Goal: Transaction & Acquisition: Obtain resource

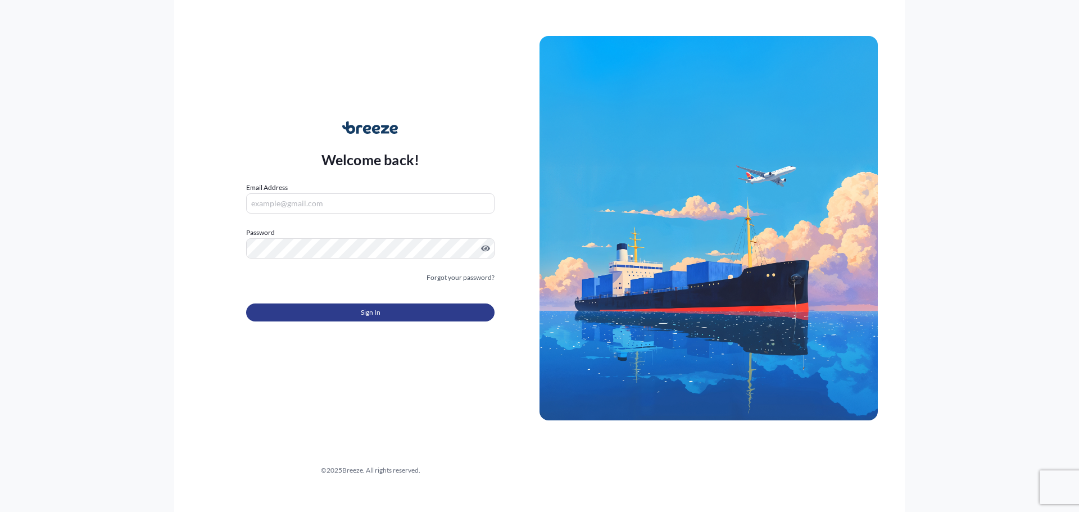
type input "[PERSON_NAME][EMAIL_ADDRESS][DOMAIN_NAME]"
click at [328, 319] on button "Sign In" at bounding box center [370, 313] width 248 height 18
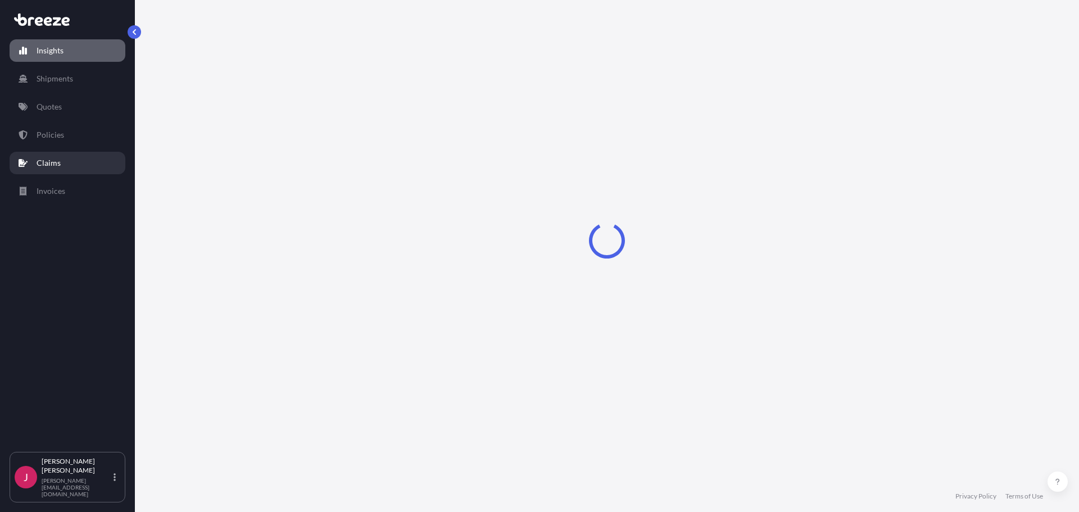
select select "2025"
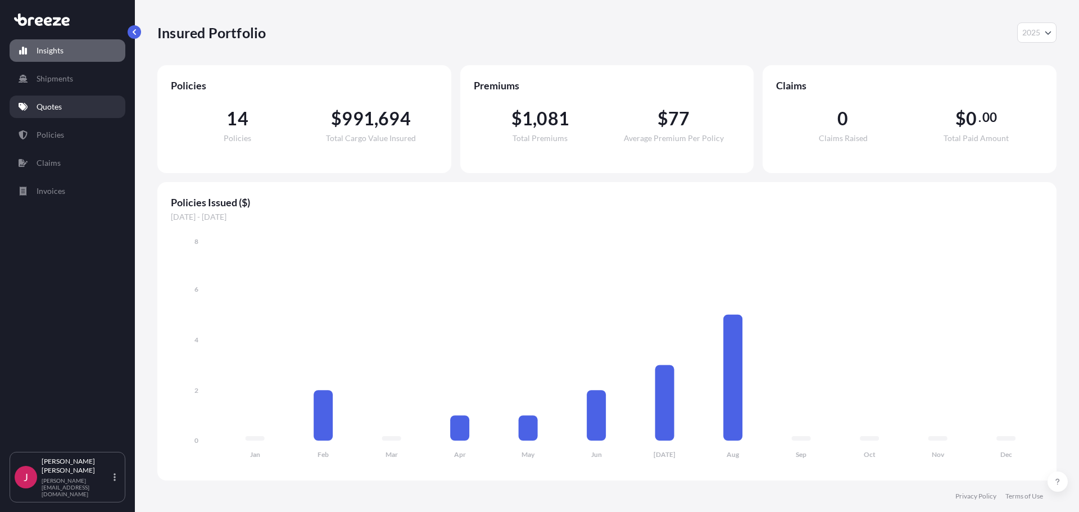
click at [42, 107] on p "Quotes" at bounding box center [49, 106] width 25 height 11
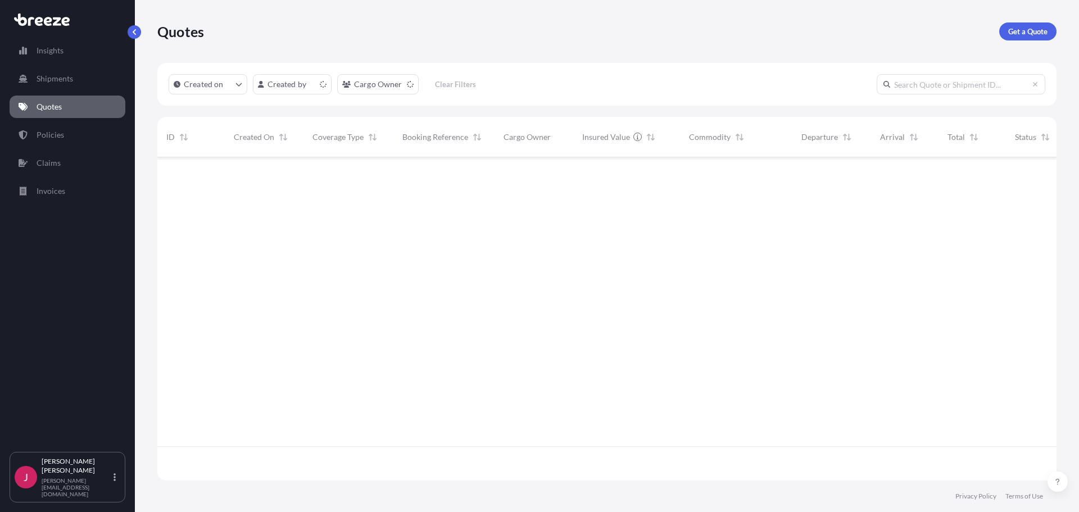
scroll to position [321, 891]
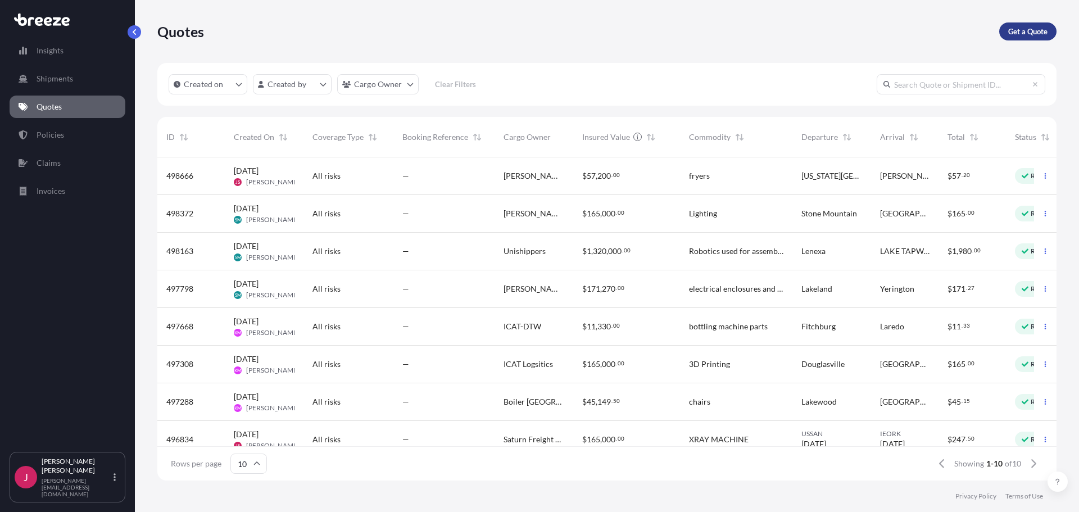
click at [1024, 37] on p "Get a Quote" at bounding box center [1027, 31] width 39 height 11
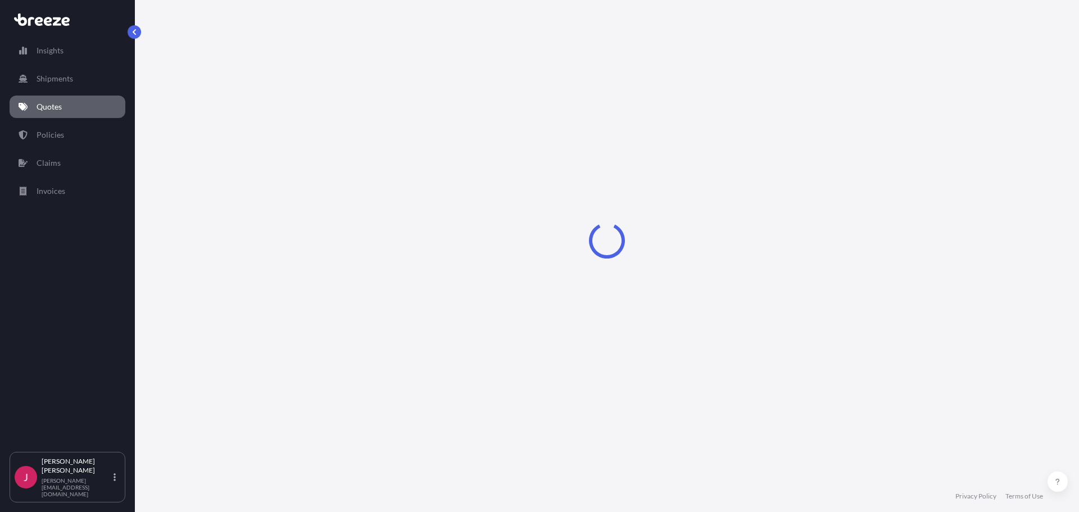
select select "Sea"
select select "1"
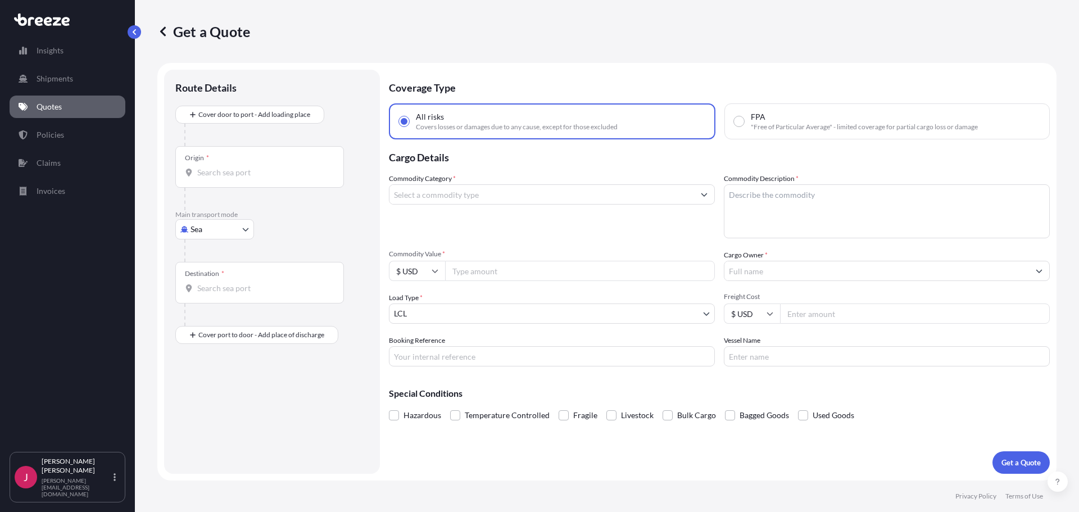
click at [200, 231] on body "Insights Shipments Quotes Policies Claims Invoices J [PERSON_NAME] [PERSON_NAME…" at bounding box center [539, 256] width 1079 height 512
click at [206, 293] on div "Road" at bounding box center [215, 299] width 70 height 20
select select "Road"
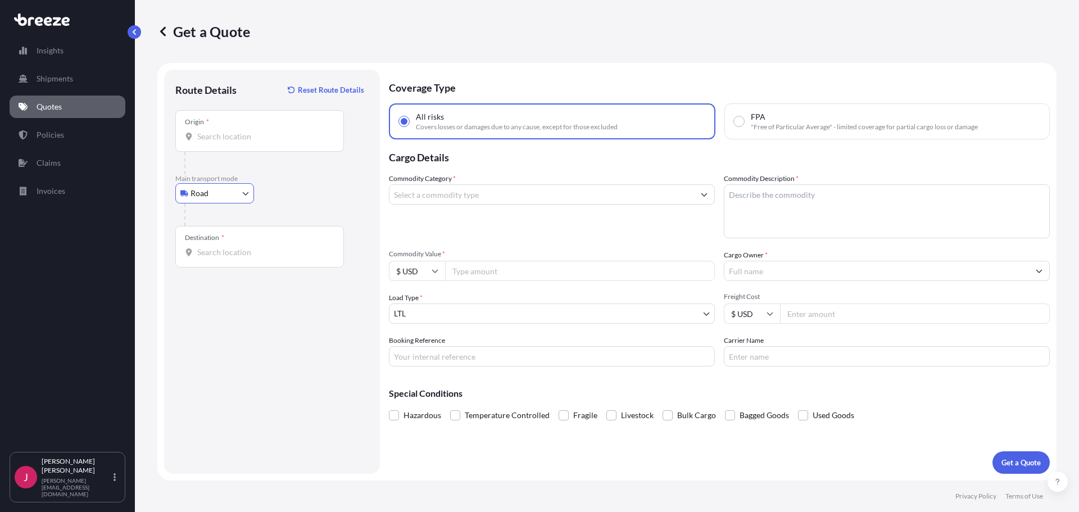
click at [286, 133] on input "Origin *" at bounding box center [263, 136] width 133 height 11
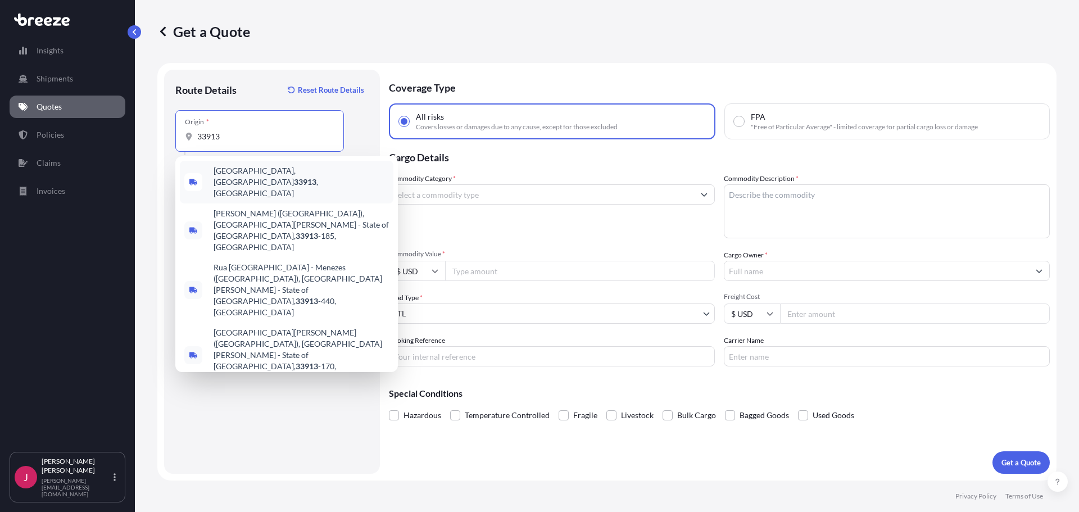
click at [266, 169] on span "[GEOGRAPHIC_DATA] , [GEOGRAPHIC_DATA]" at bounding box center [301, 182] width 175 height 34
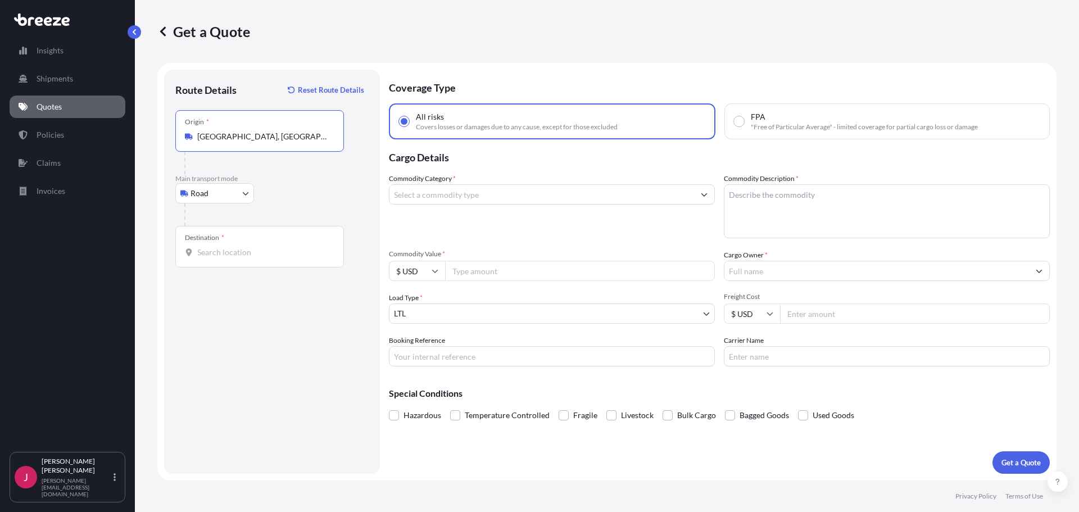
type input "[GEOGRAPHIC_DATA], [GEOGRAPHIC_DATA]"
click at [223, 244] on div "Destination *" at bounding box center [259, 247] width 169 height 42
click at [223, 247] on input "Destination *" at bounding box center [263, 252] width 133 height 11
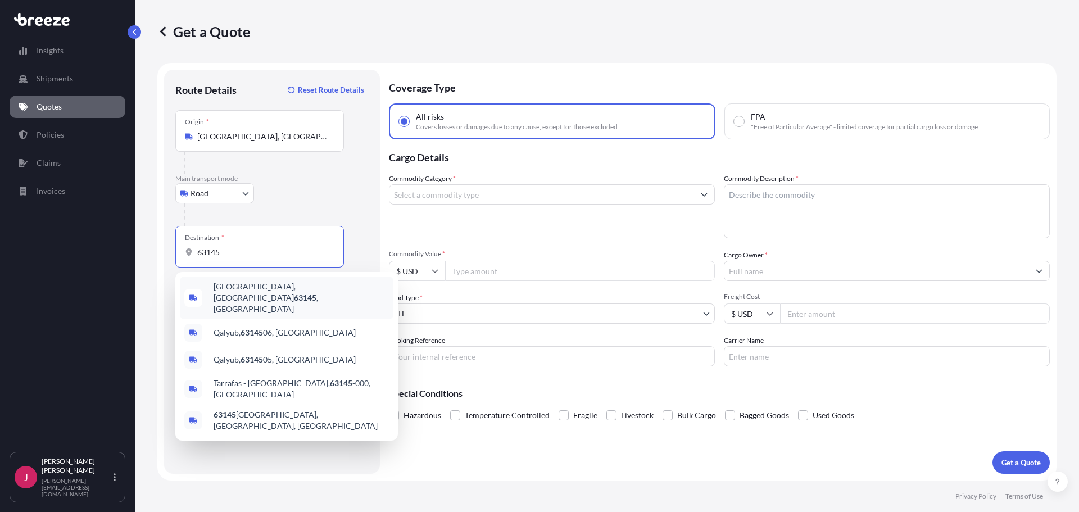
click at [252, 289] on span "[GEOGRAPHIC_DATA][PERSON_NAME] , [GEOGRAPHIC_DATA]" at bounding box center [301, 298] width 175 height 34
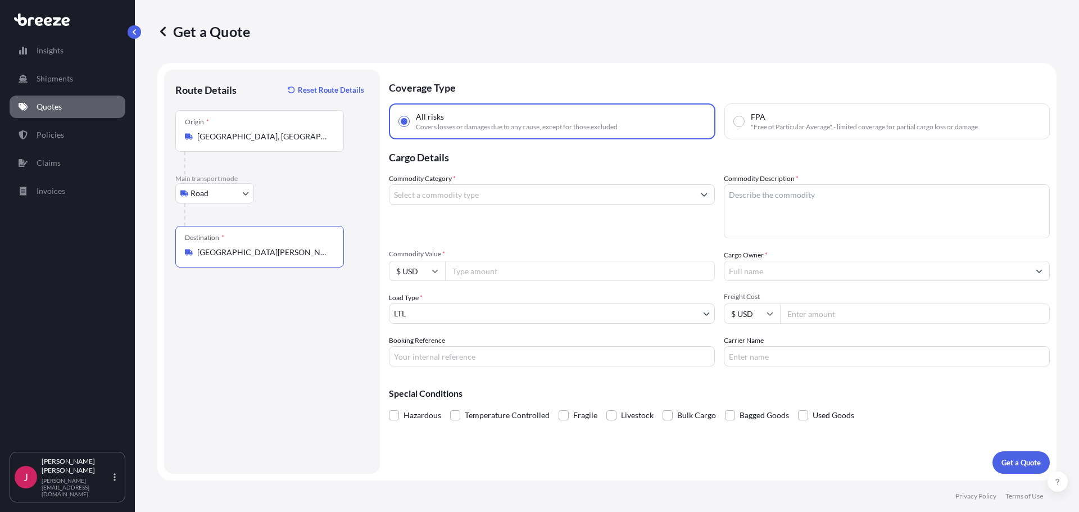
type input "[GEOGRAPHIC_DATA][PERSON_NAME], [GEOGRAPHIC_DATA]"
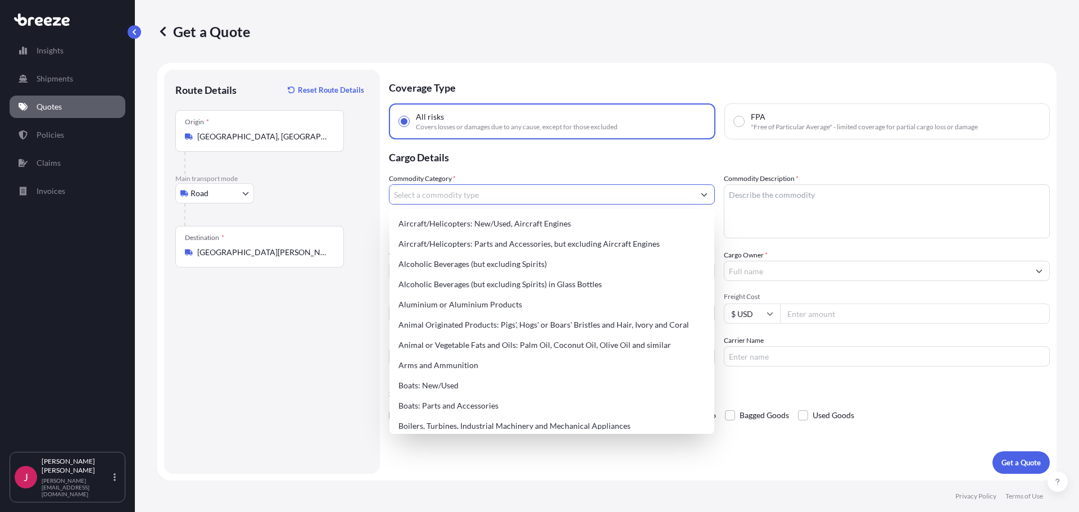
click at [561, 191] on input "Commodity Category *" at bounding box center [542, 194] width 305 height 20
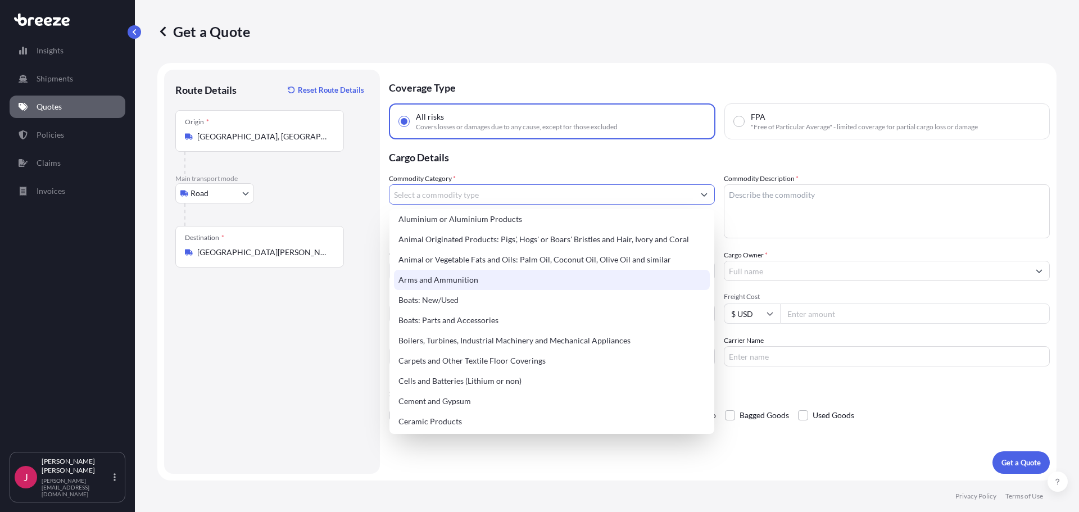
scroll to position [112, 0]
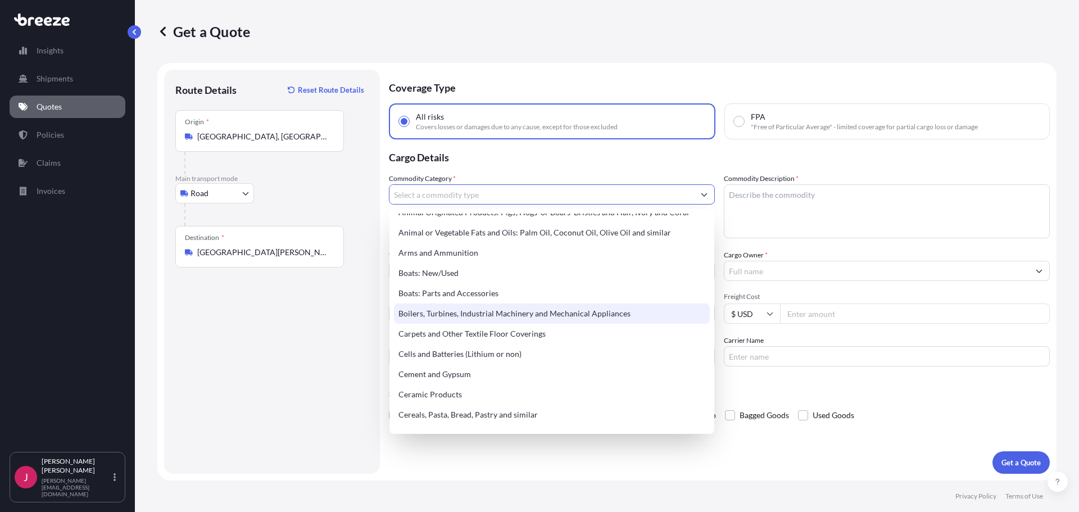
click at [490, 315] on div "Boilers, Turbines, Industrial Machinery and Mechanical Appliances" at bounding box center [552, 314] width 316 height 20
type input "Boilers, Turbines, Industrial Machinery and Mechanical Appliances"
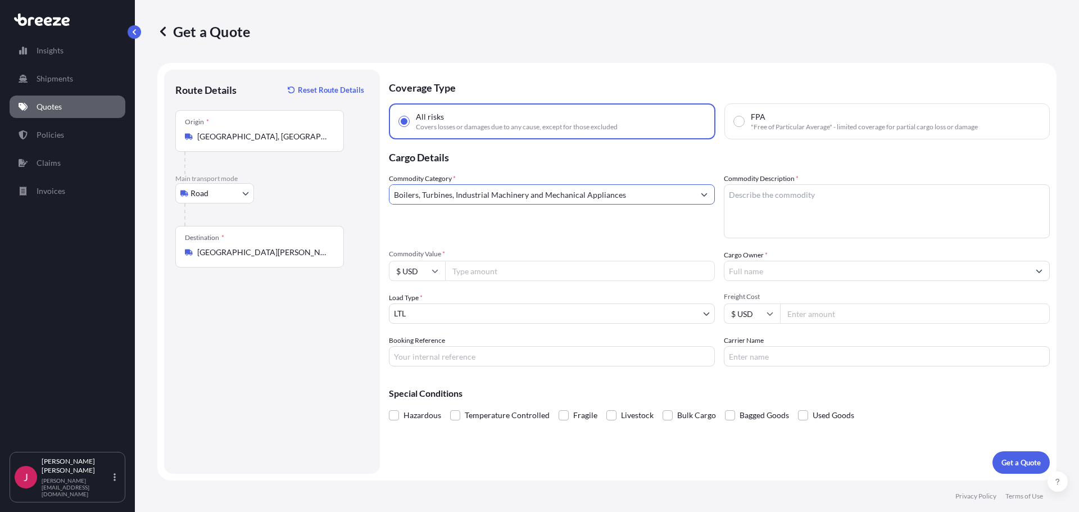
click at [754, 219] on textarea "Commodity Description *" at bounding box center [887, 211] width 326 height 54
click at [805, 202] on textarea "Commodity Description *" at bounding box center [887, 211] width 326 height 54
paste textarea "cooler/ restraunt equipment"
type textarea "cooler/ restraunt equipment"
click at [526, 274] on input "Commodity Value *" at bounding box center [580, 271] width 270 height 20
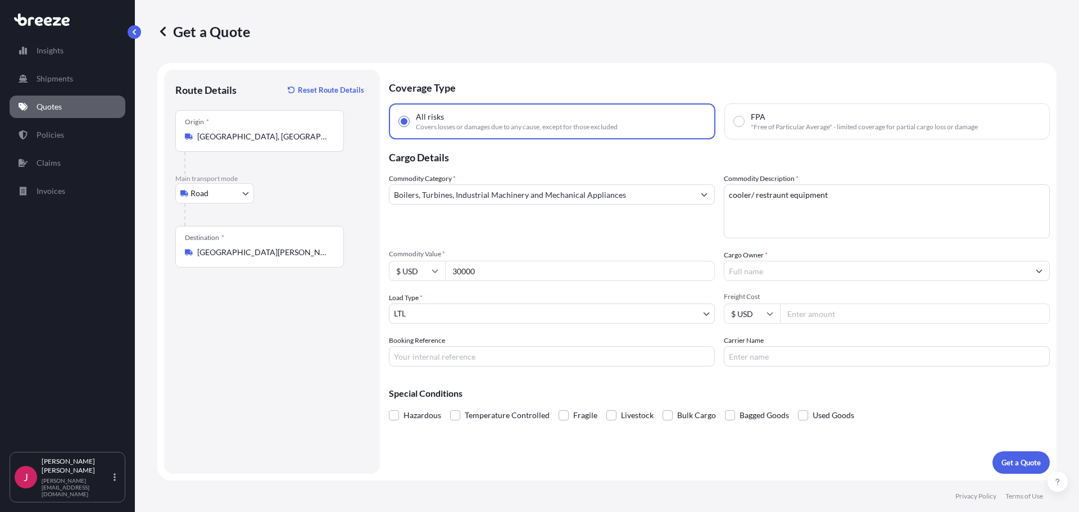
type input "30000"
click at [556, 224] on div "Commodity Category * Boilers, Turbines, Industrial Machinery and Mechanical App…" at bounding box center [552, 205] width 326 height 65
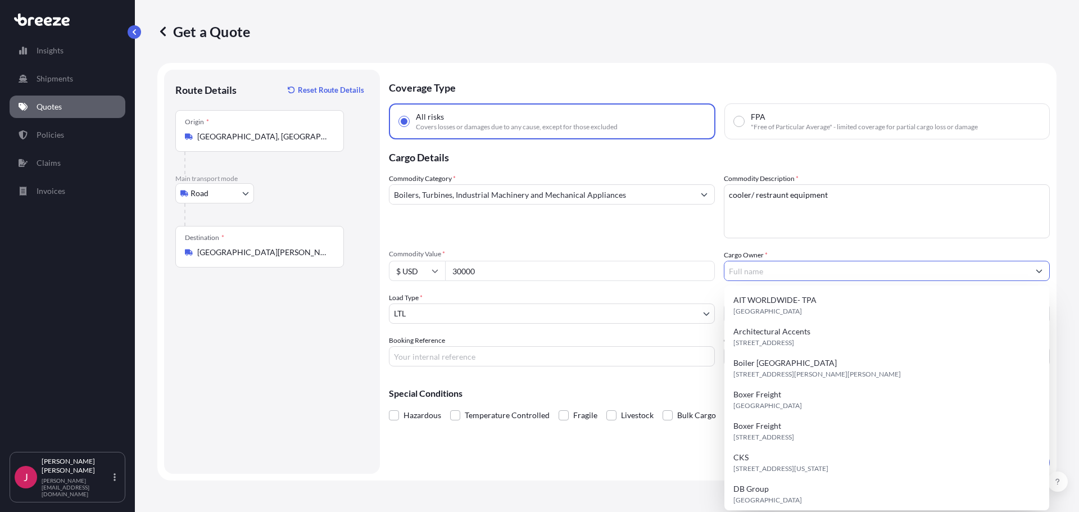
click at [800, 269] on input "Cargo Owner *" at bounding box center [877, 271] width 305 height 20
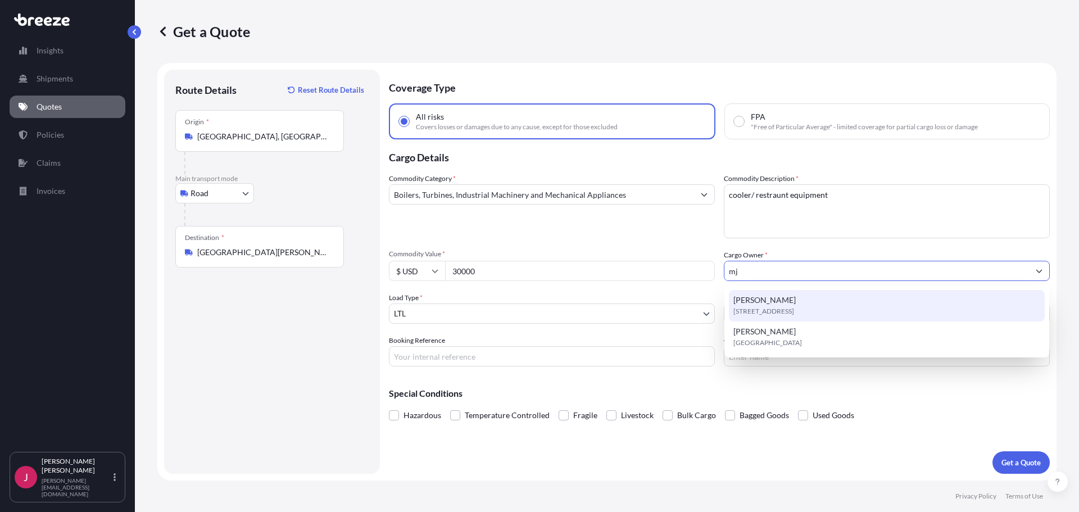
click at [784, 300] on div "[PERSON_NAME] [STREET_ADDRESS]" at bounding box center [887, 305] width 316 height 31
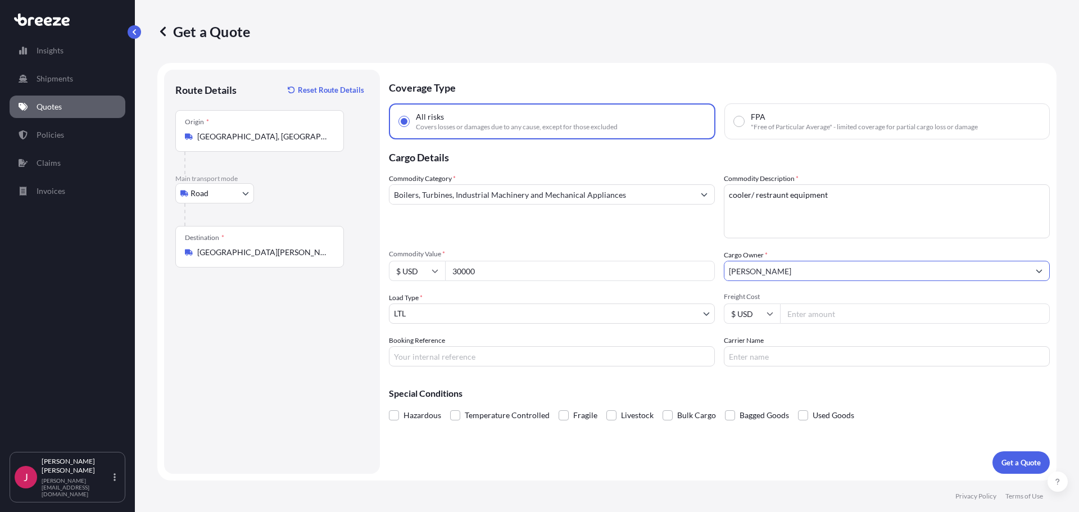
type input "[PERSON_NAME]"
click at [671, 233] on div "Commodity Category * Boilers, Turbines, Industrial Machinery and Mechanical App…" at bounding box center [552, 205] width 326 height 65
click at [999, 461] on button "Get a Quote" at bounding box center [1021, 462] width 57 height 22
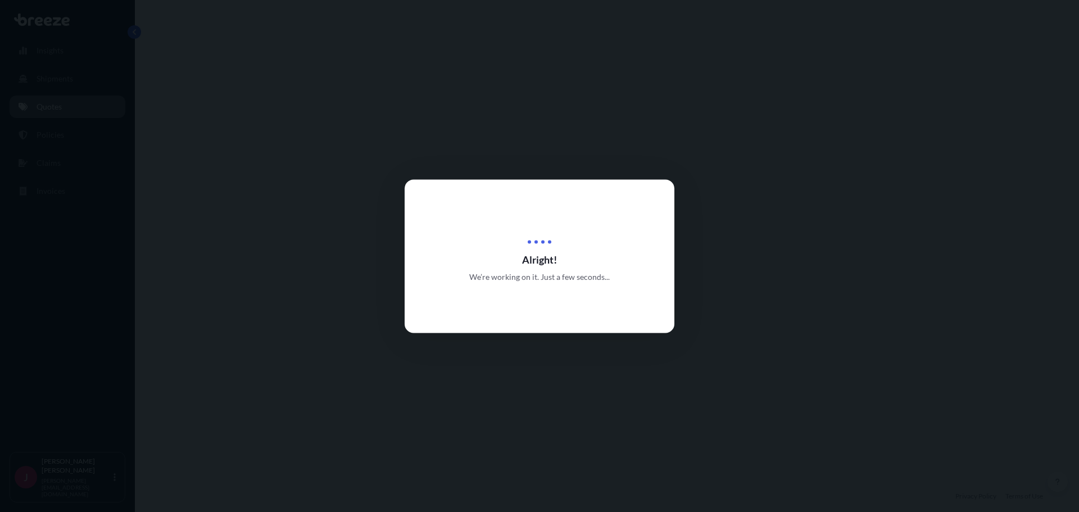
select select "Road"
select select "1"
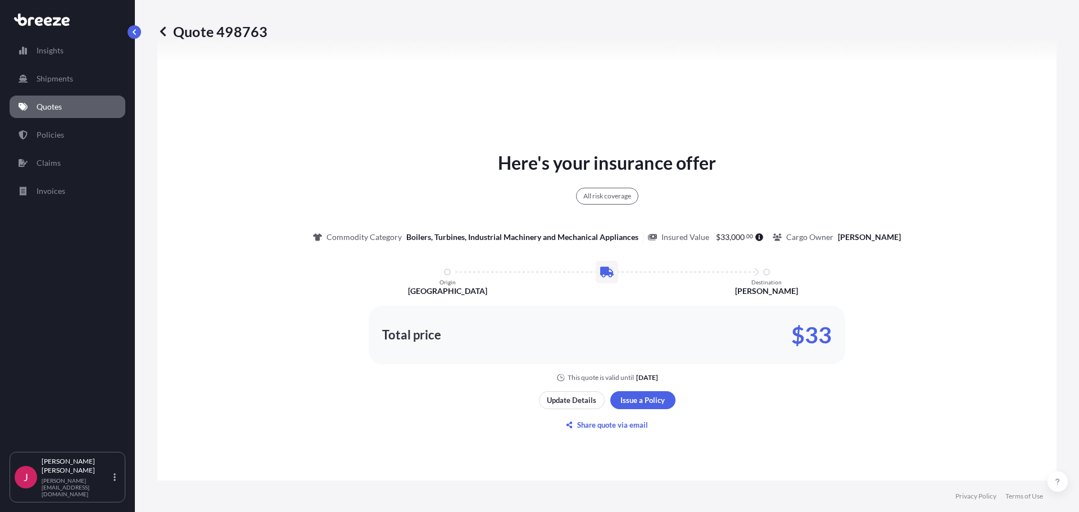
scroll to position [689, 0]
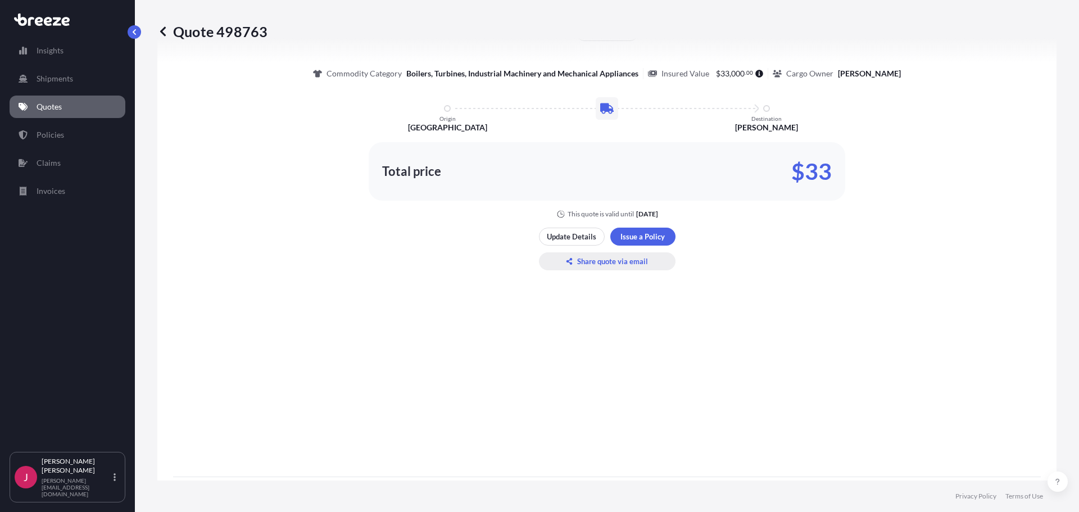
click at [621, 259] on p "Share quote via email" at bounding box center [612, 261] width 71 height 11
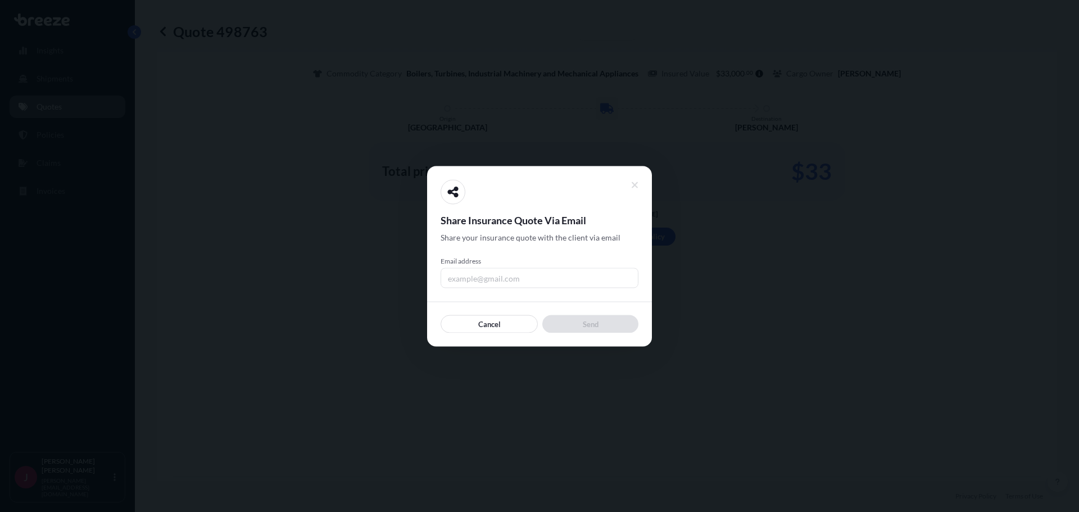
click at [477, 277] on input "Email address" at bounding box center [540, 278] width 198 height 20
type input "[PERSON_NAME][EMAIL_ADDRESS][DOMAIN_NAME]"
